Goal: Task Accomplishment & Management: Manage account settings

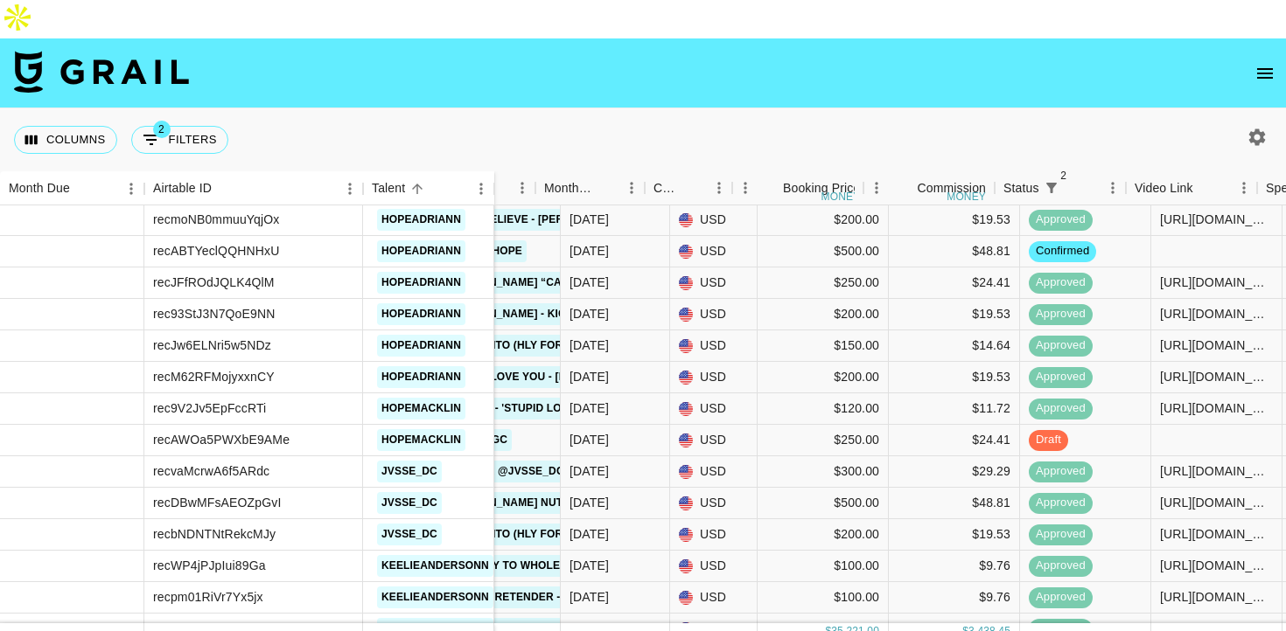
scroll to position [1897, 323]
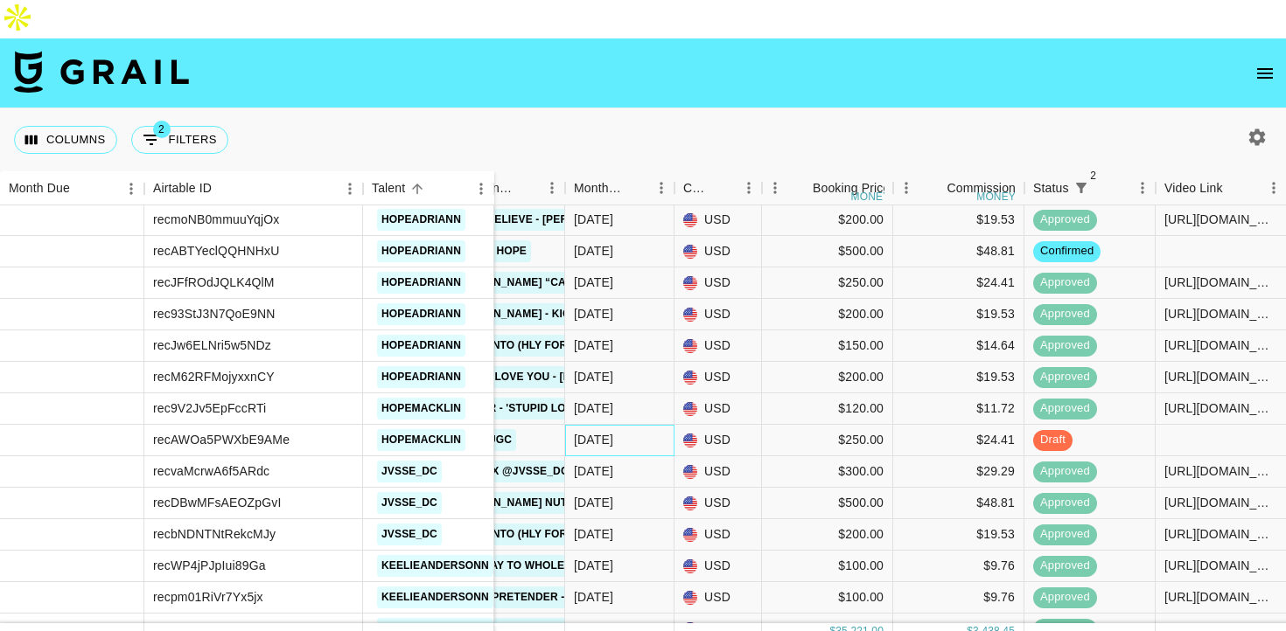
click at [609, 431] on div "[DATE]" at bounding box center [593, 439] width 39 height 17
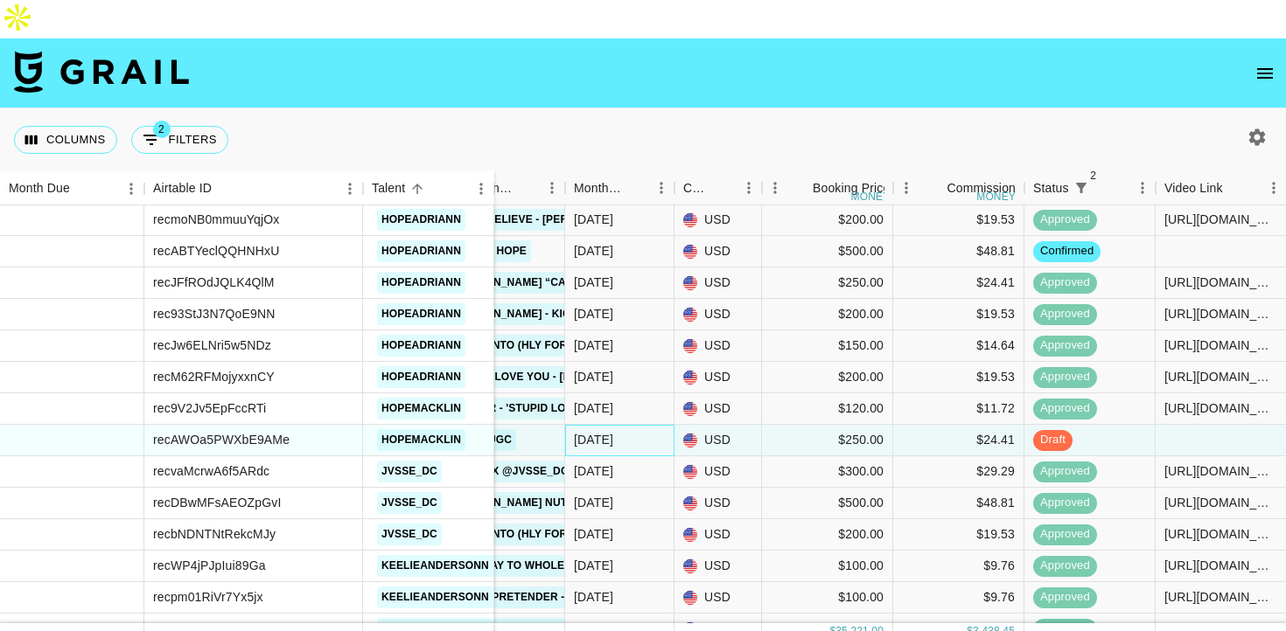
click at [609, 431] on div "[DATE]" at bounding box center [593, 439] width 39 height 17
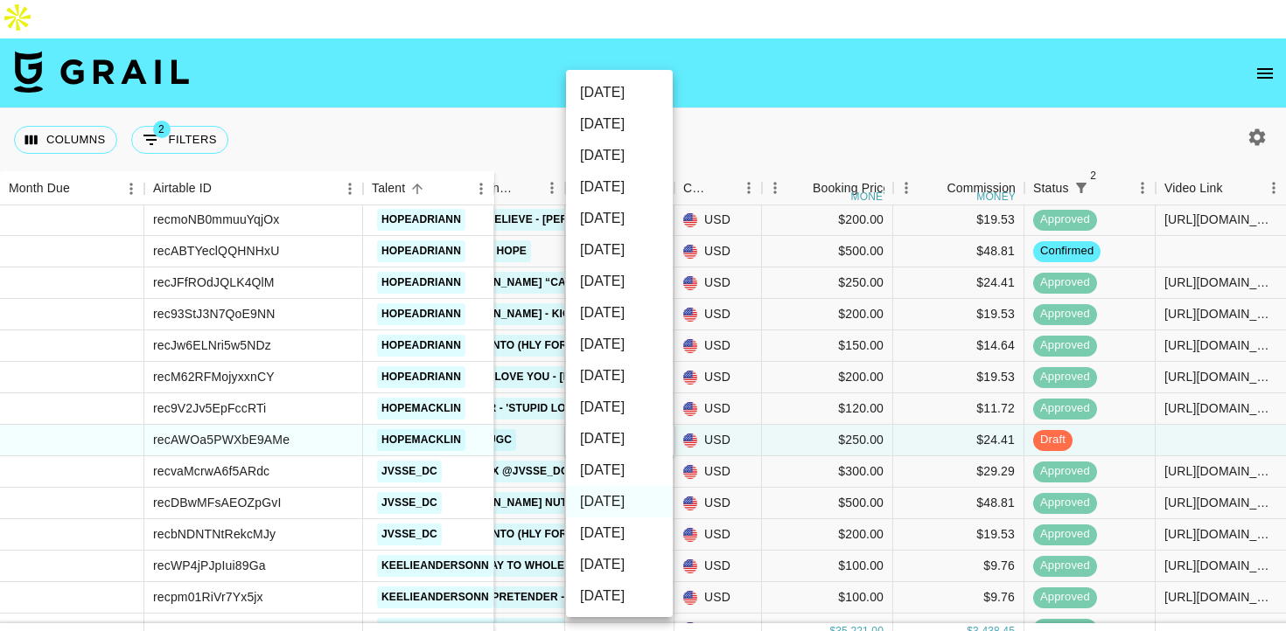
click at [611, 464] on li "[DATE]" at bounding box center [619, 470] width 107 height 31
type input "[DATE]"
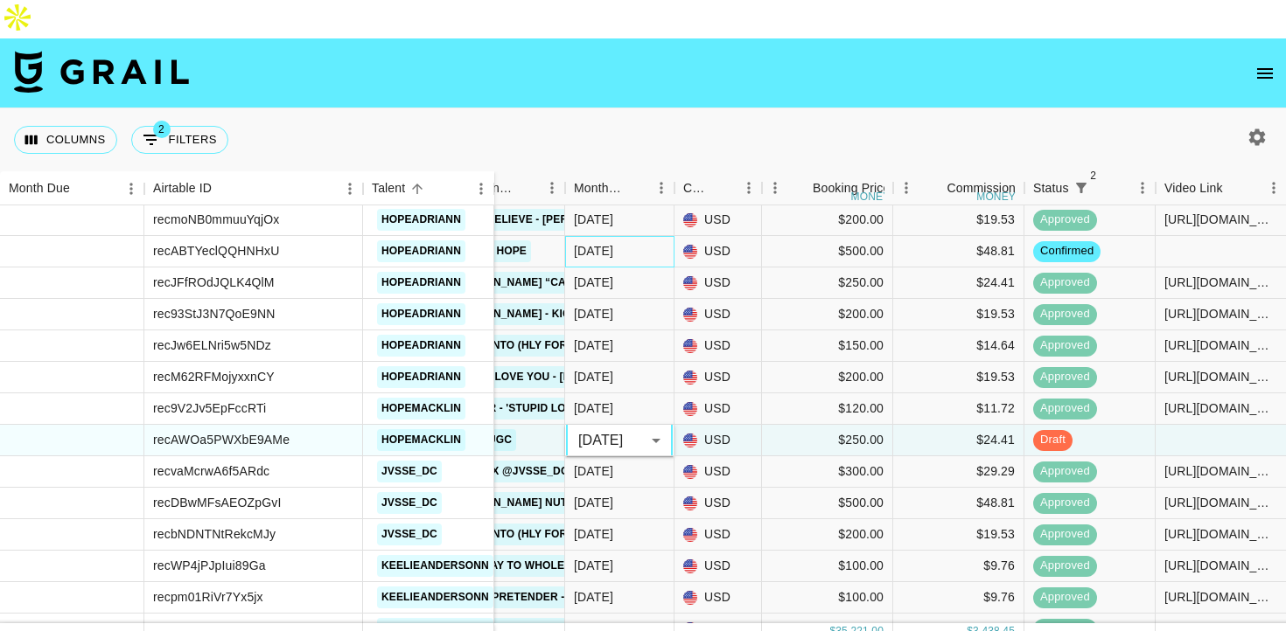
click at [639, 236] on div "[DATE]" at bounding box center [619, 251] width 109 height 31
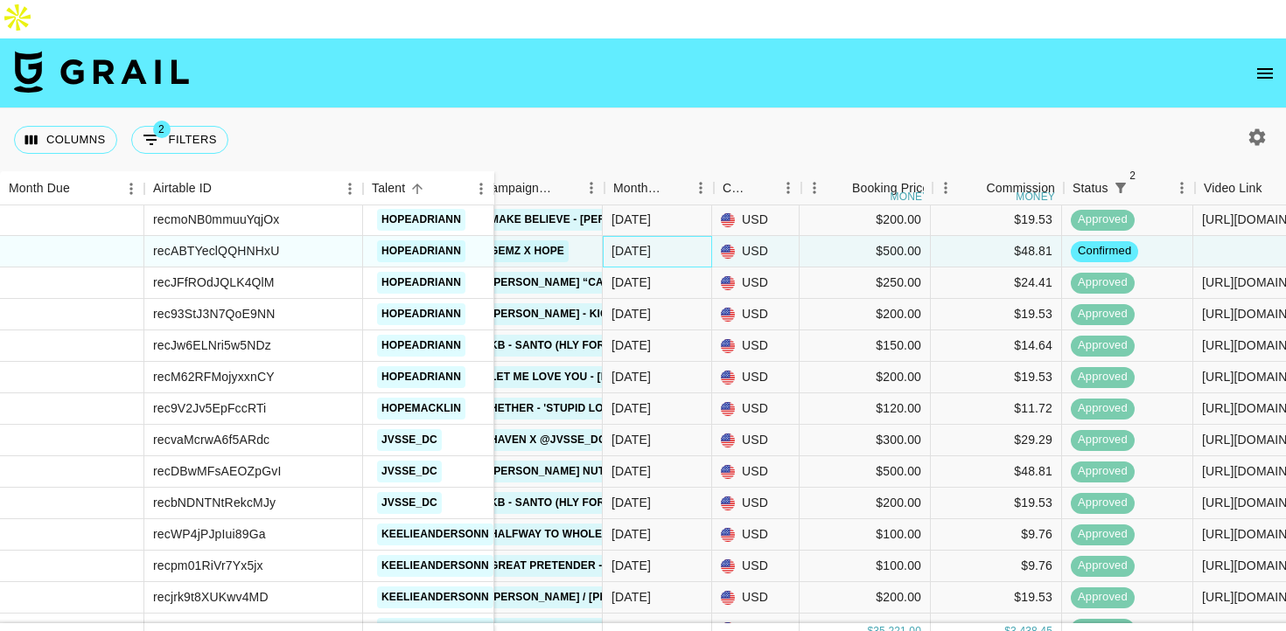
scroll to position [1897, 283]
click at [639, 242] on div "[DATE]" at bounding box center [632, 250] width 39 height 17
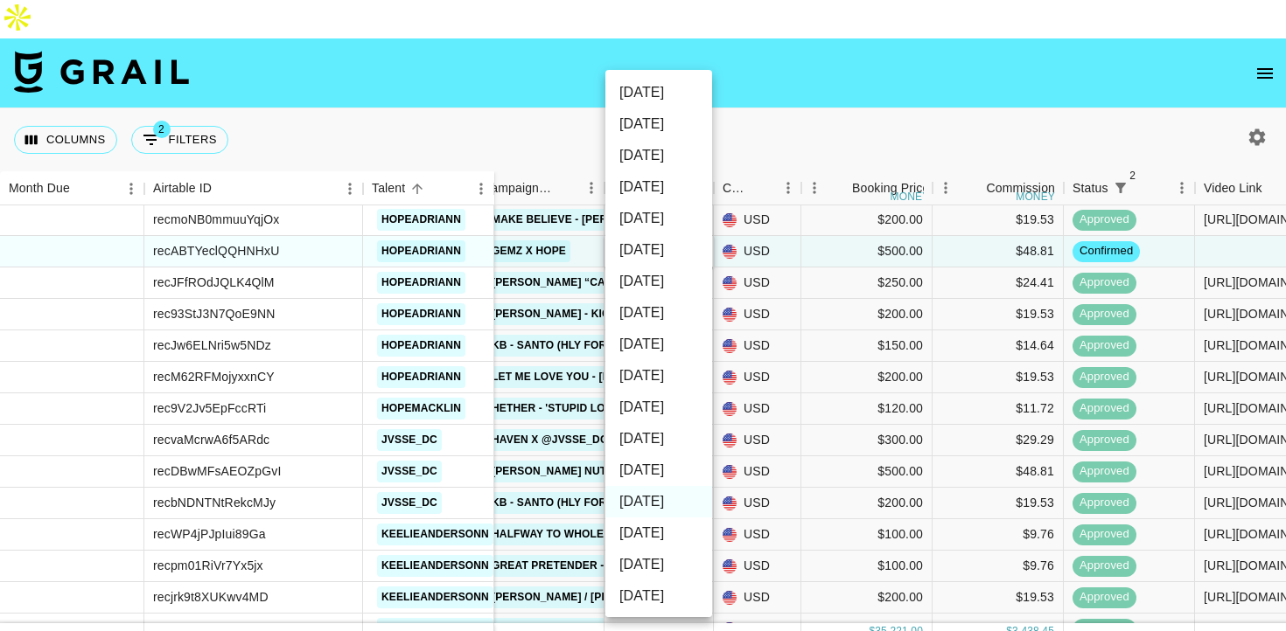
click at [633, 469] on li "[DATE]" at bounding box center [658, 470] width 107 height 31
type input "[DATE]"
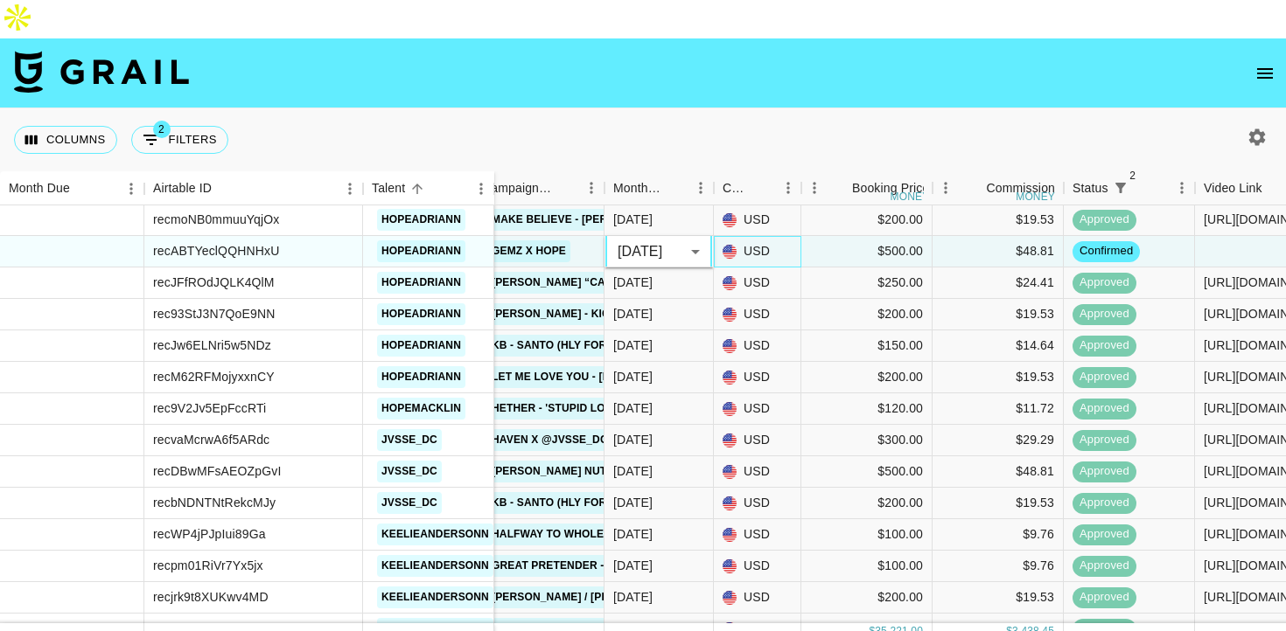
drag, startPoint x: 793, startPoint y: 220, endPoint x: 756, endPoint y: 471, distance: 253.8
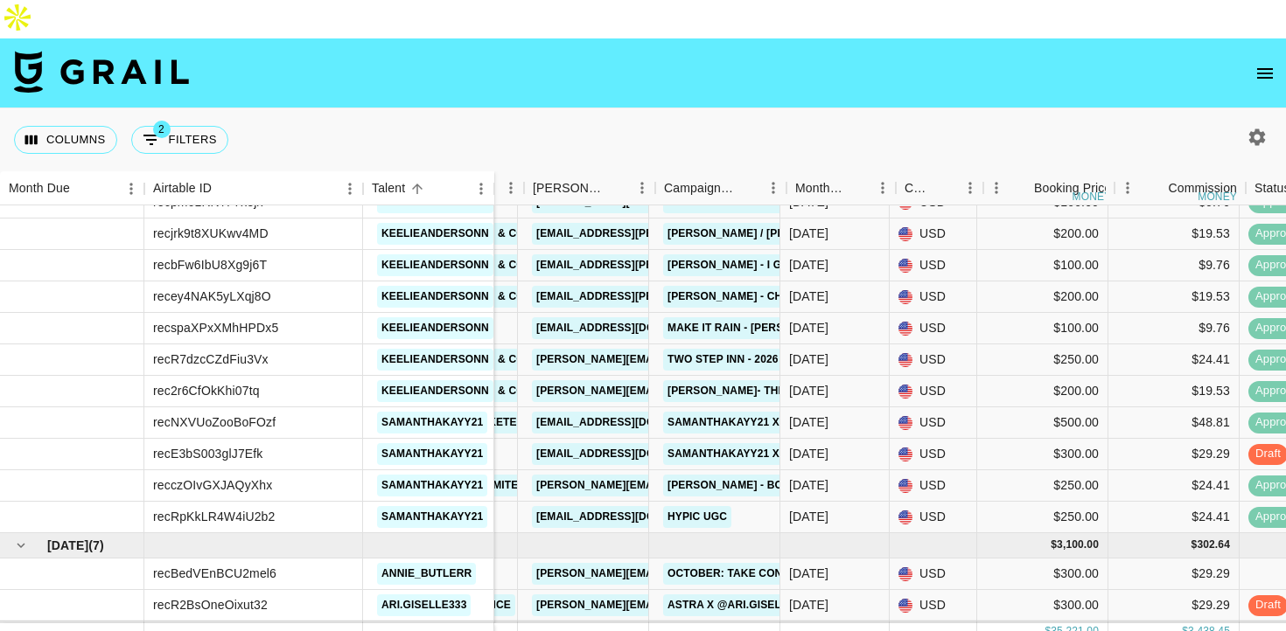
scroll to position [2229, 101]
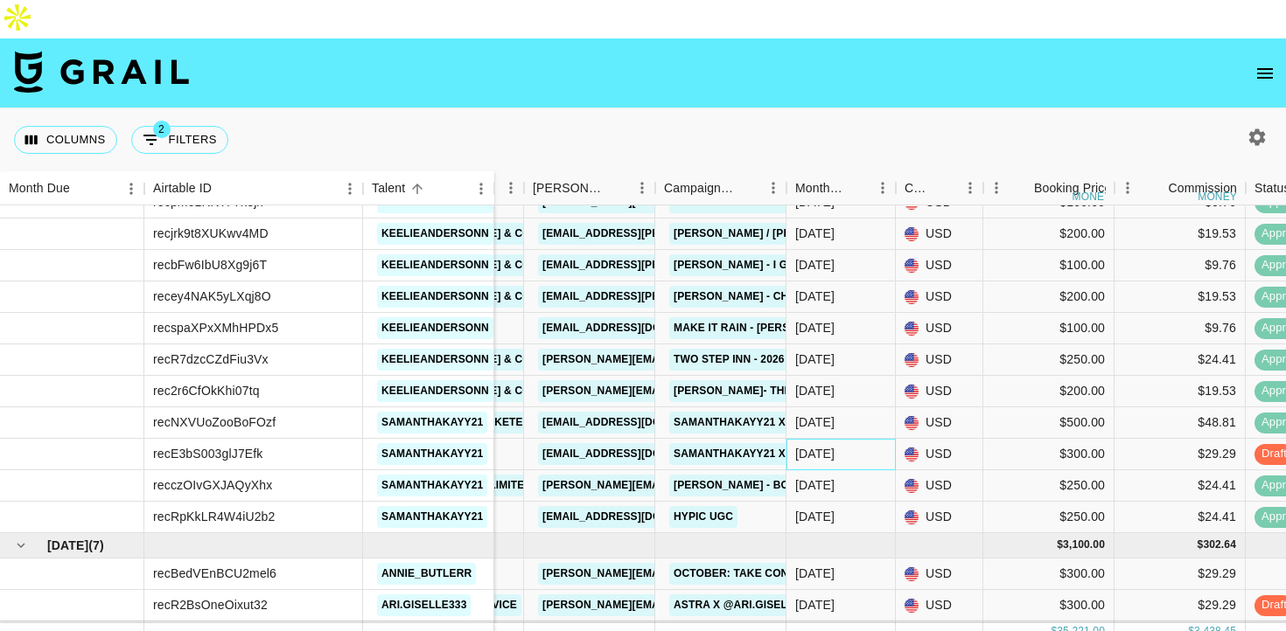
click at [848, 439] on div "[DATE]" at bounding box center [840, 454] width 109 height 31
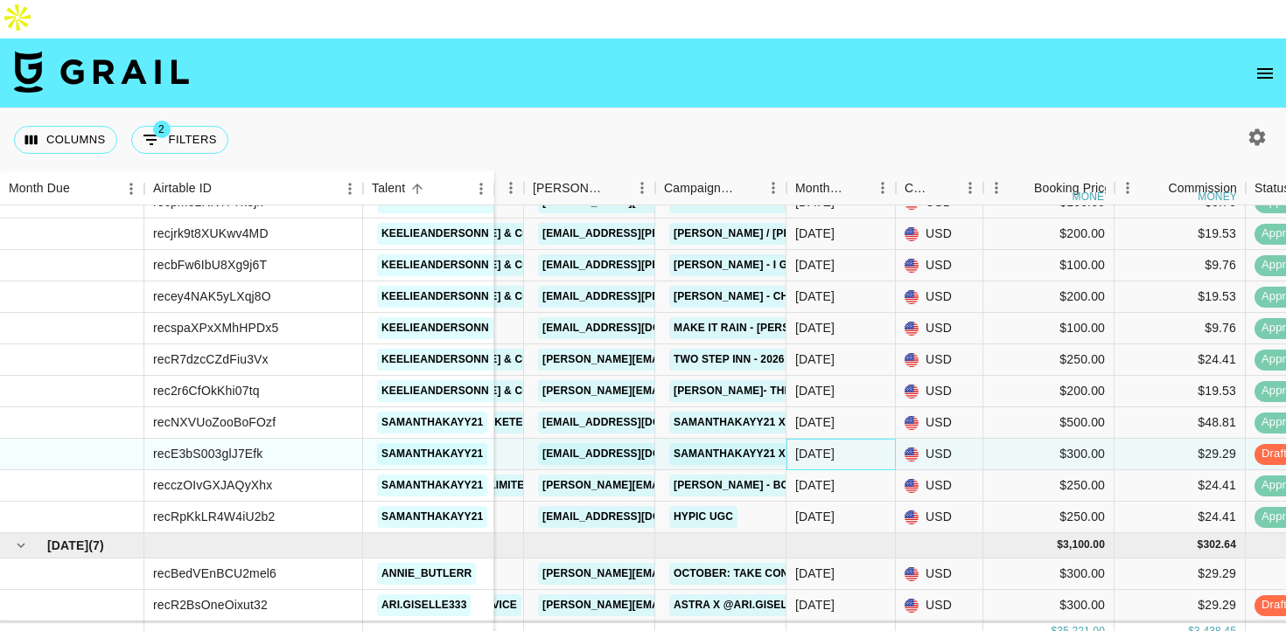
click at [848, 439] on div "[DATE]" at bounding box center [840, 454] width 109 height 31
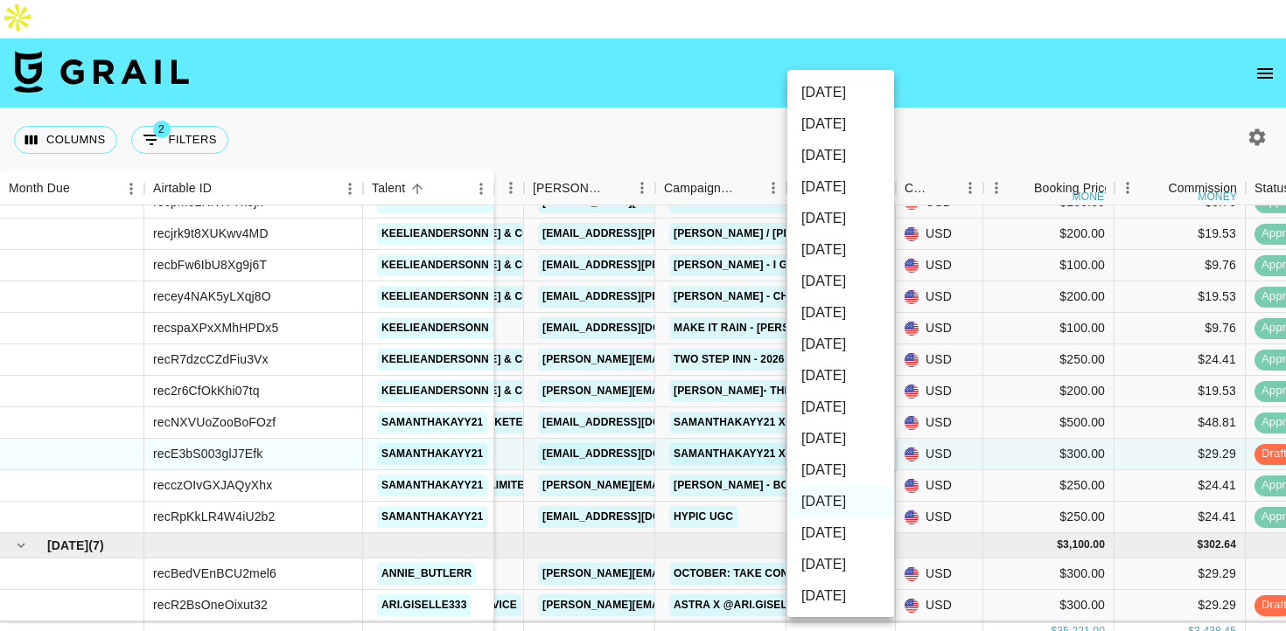
click at [841, 464] on li "[DATE]" at bounding box center [840, 470] width 107 height 31
type input "[DATE]"
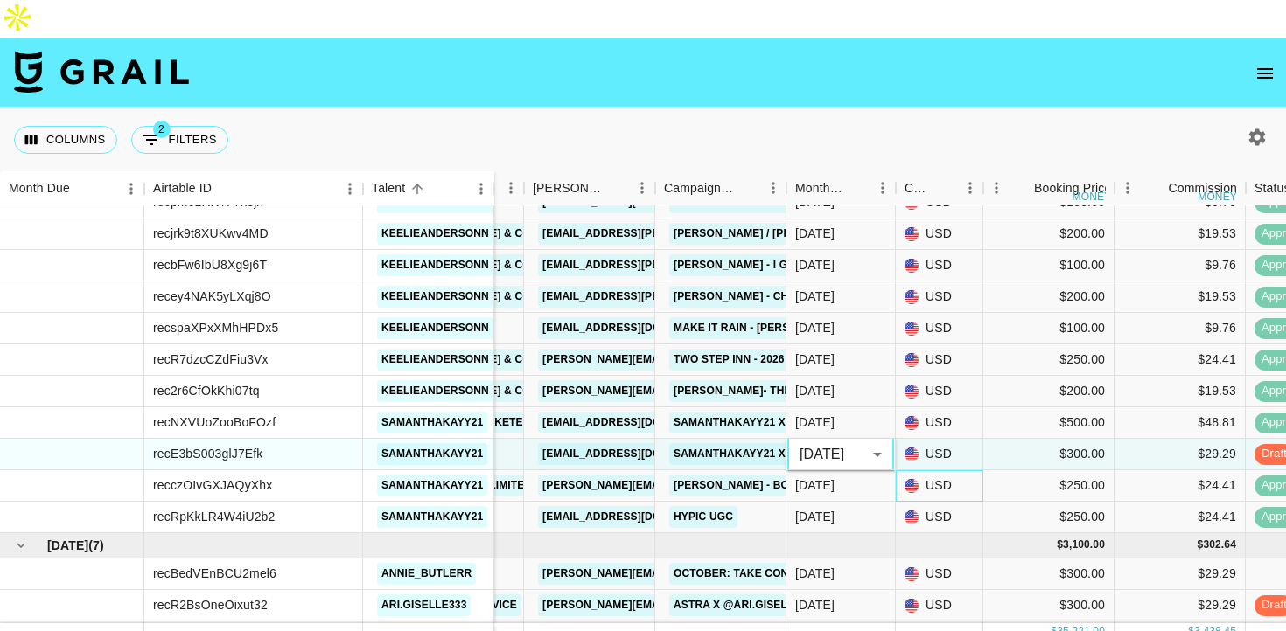
click at [941, 471] on div "USD" at bounding box center [939, 486] width 87 height 31
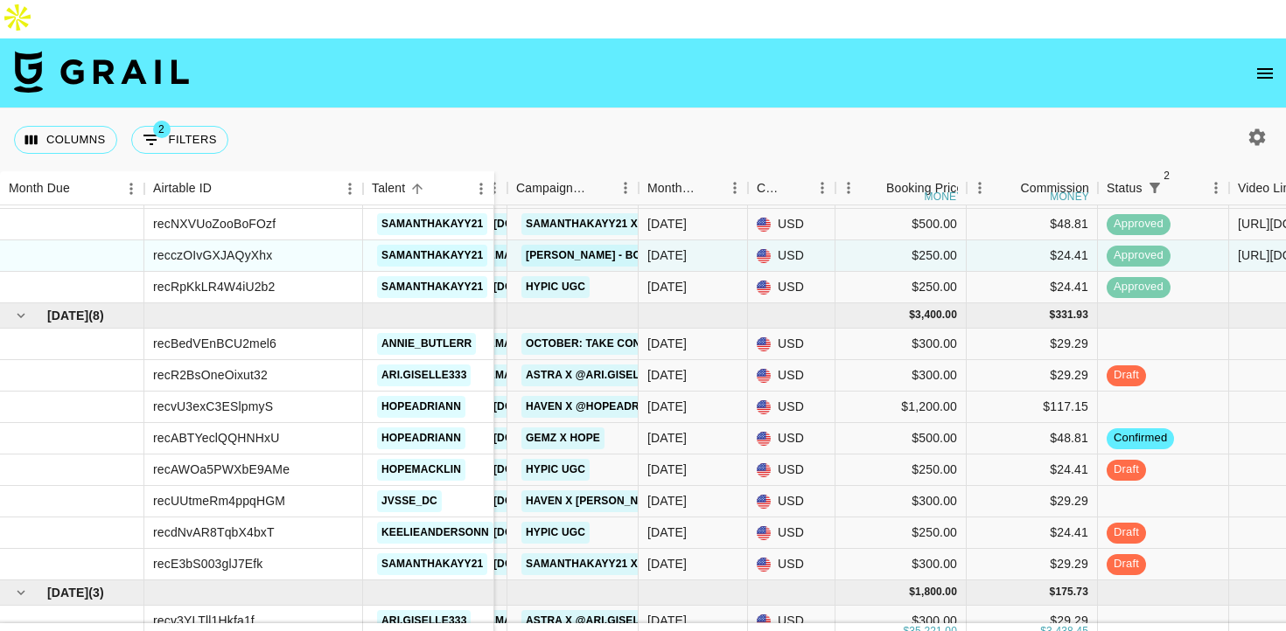
scroll to position [2424, 249]
